Goal: Transaction & Acquisition: Purchase product/service

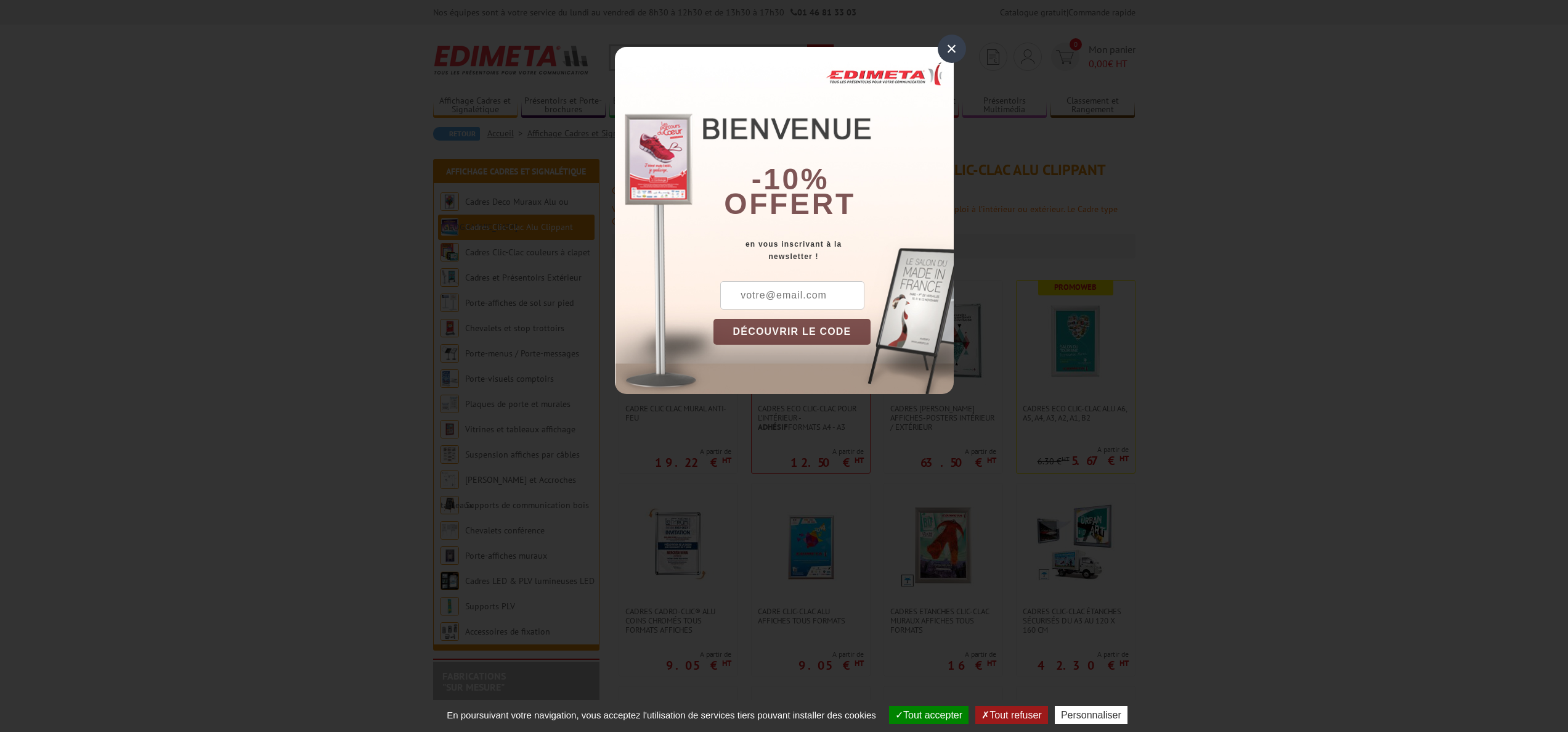
click at [953, 51] on div "×" at bounding box center [952, 48] width 28 height 28
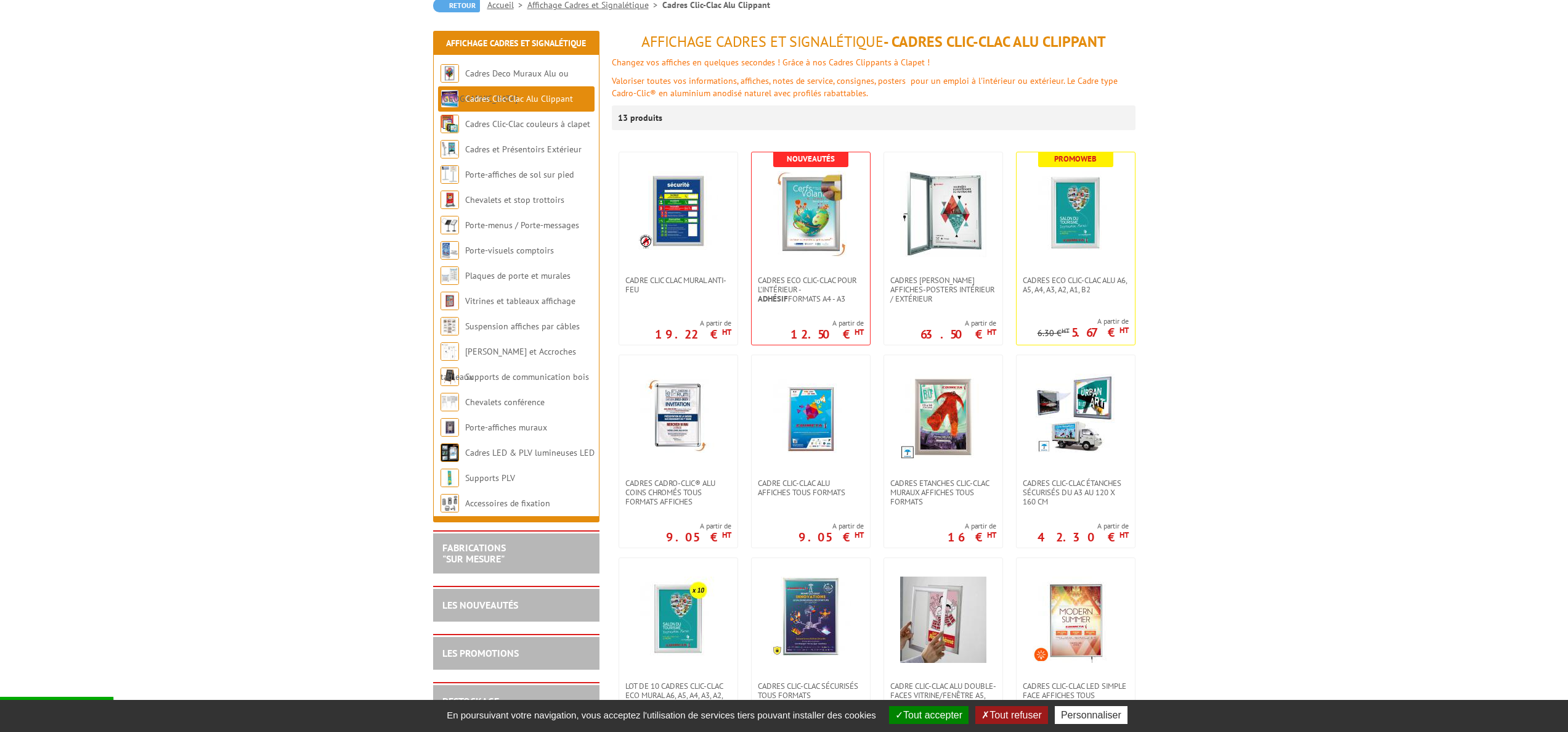
scroll to position [129, 0]
click at [842, 458] on img at bounding box center [811, 415] width 86 height 86
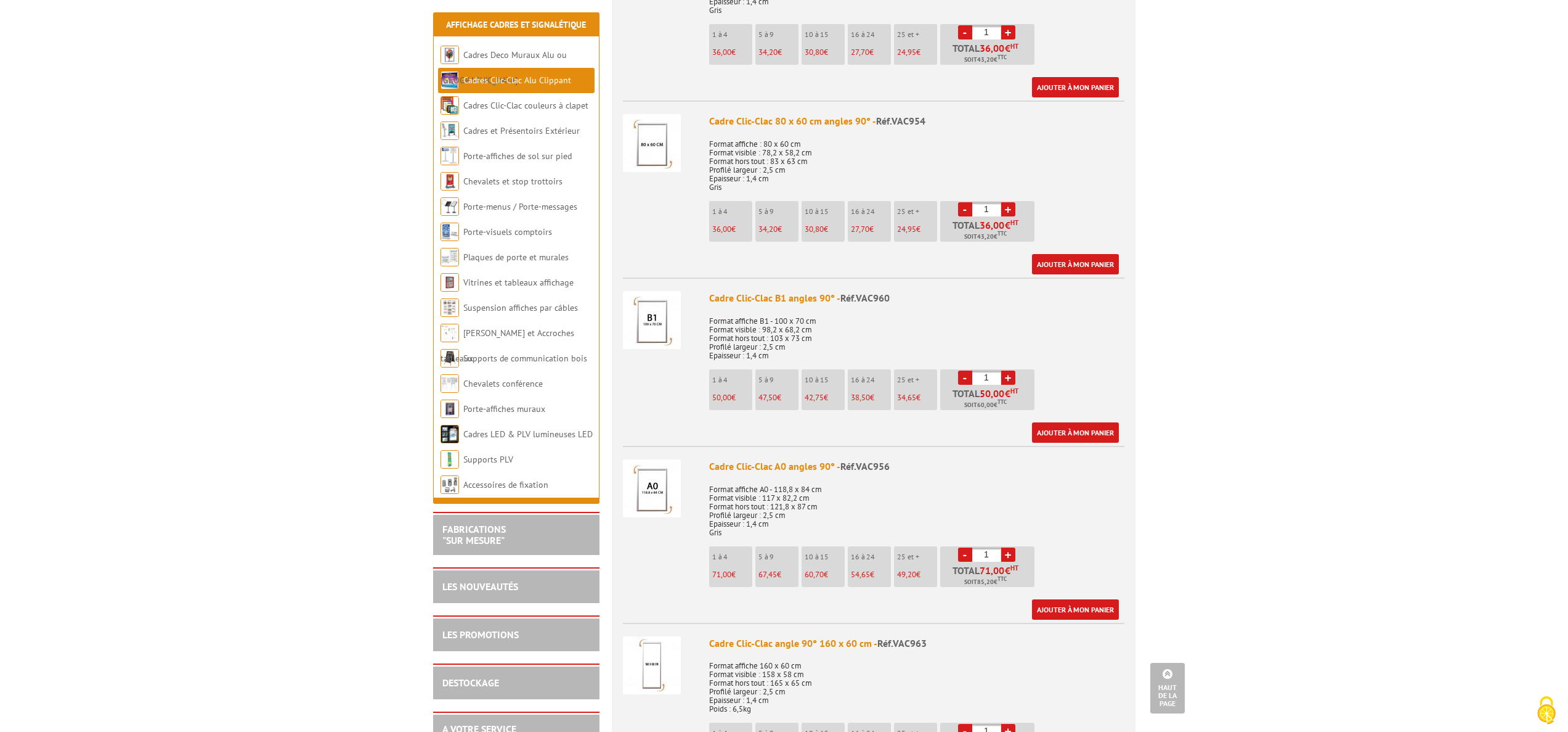
scroll to position [1654, 0]
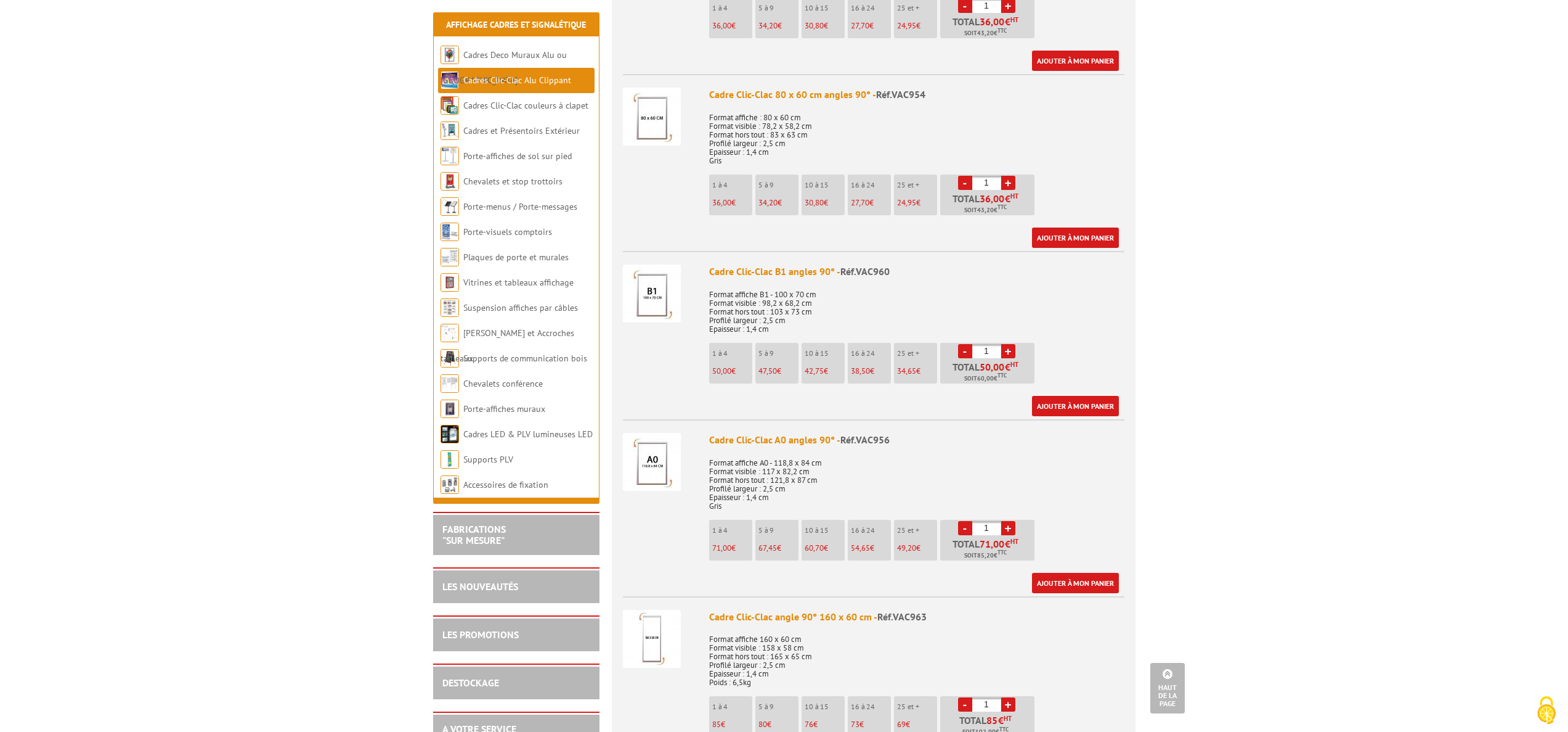
click at [753, 437] on div "Cadre Clic-Clac A0 angles 90° - Réf.VAC956" at bounding box center [916, 440] width 415 height 15
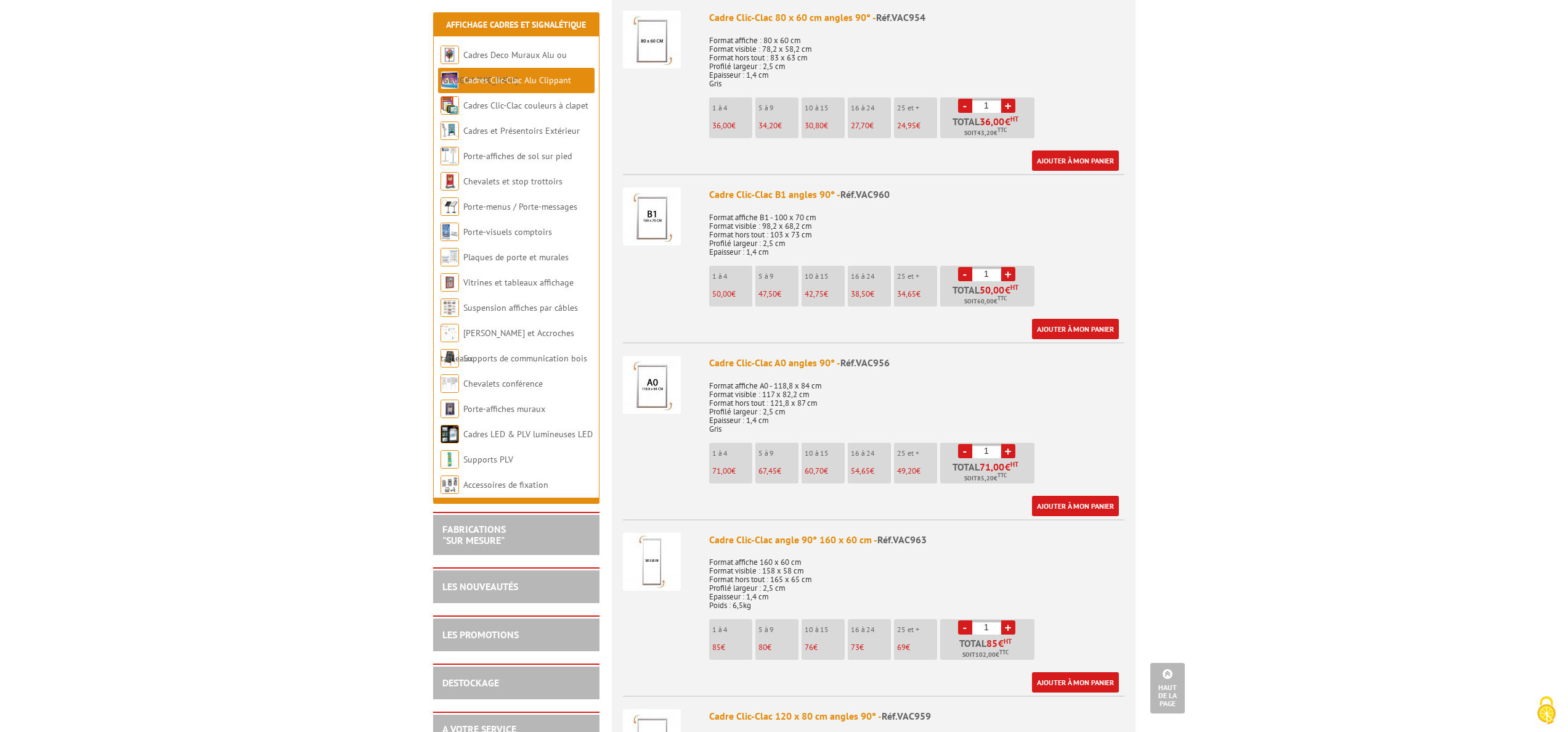
scroll to position [1914, 0]
